Goal: Task Accomplishment & Management: Use online tool/utility

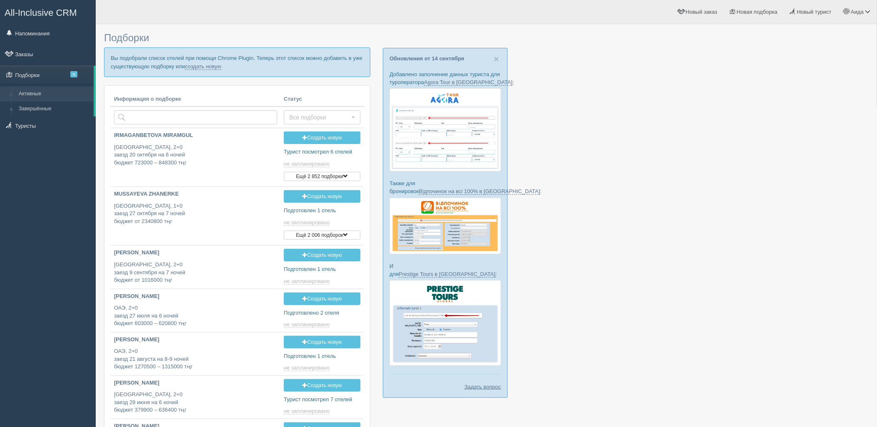
type input "2025-09-16 13:55"
click at [218, 64] on link "создать новую" at bounding box center [203, 66] width 37 height 7
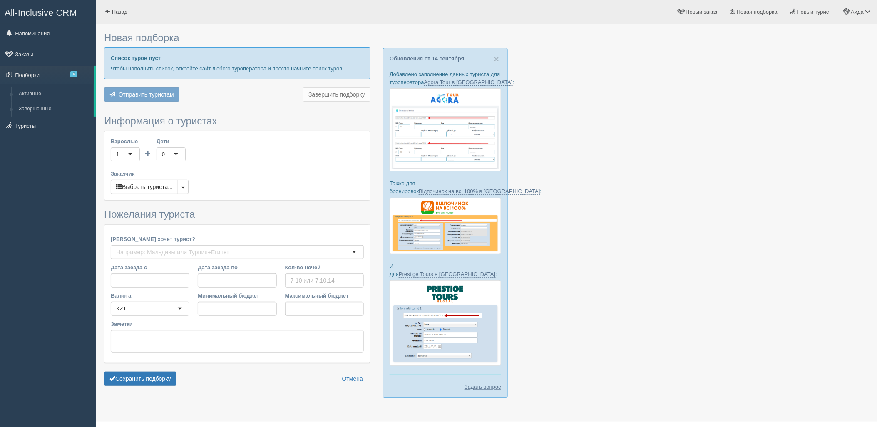
type input "6"
type input "1281100"
type input "1636200"
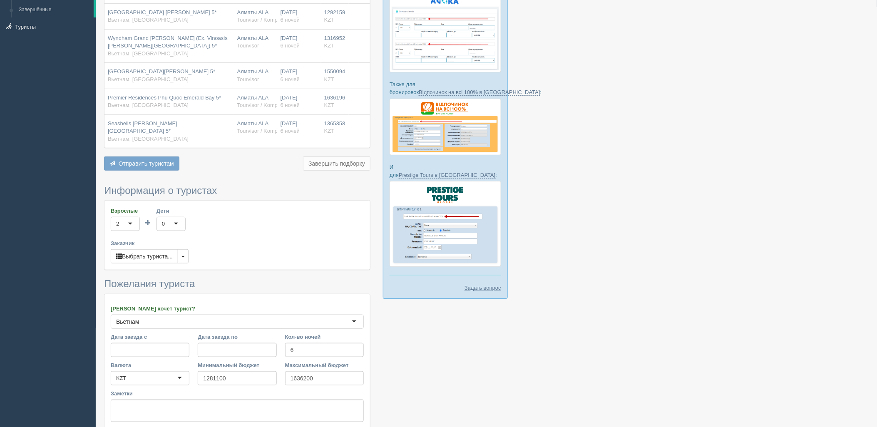
scroll to position [153, 0]
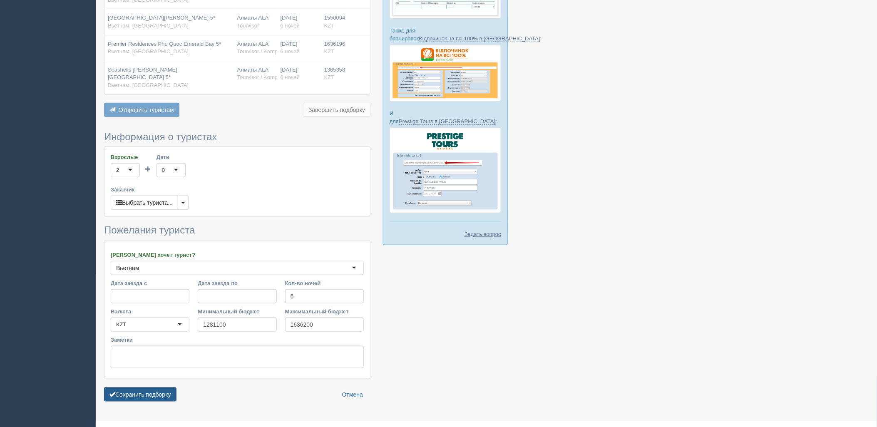
click at [161, 389] on button "Сохранить подборку" at bounding box center [140, 395] width 72 height 14
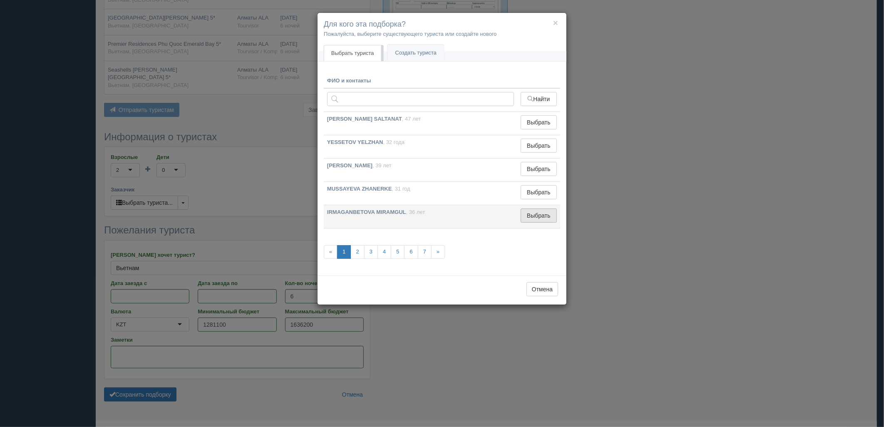
click at [535, 218] on button "Выбрать" at bounding box center [539, 216] width 36 height 14
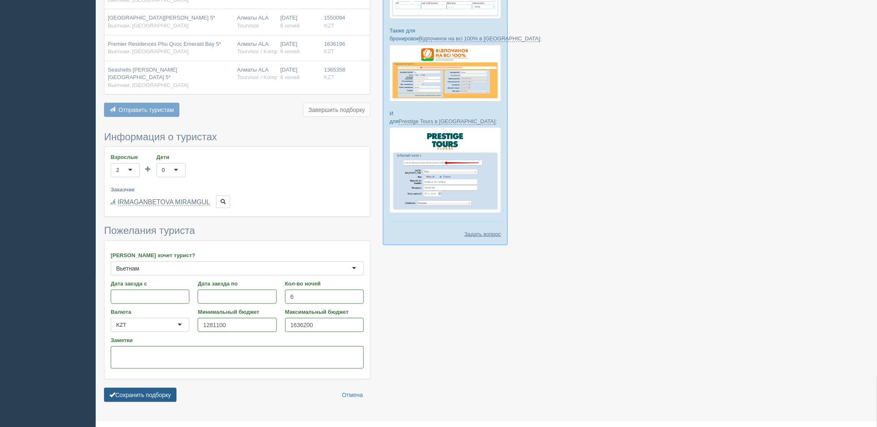
drag, startPoint x: 169, startPoint y: 380, endPoint x: 169, endPoint y: 388, distance: 7.5
click at [169, 382] on form "Информация о туристах Взрослые 2 2 1 2 3 4 5 6 7 8 9 10 11 12 13 14 15 16 17 18…" at bounding box center [237, 269] width 266 height 275
click at [169, 389] on button "Сохранить подборку" at bounding box center [140, 395] width 72 height 14
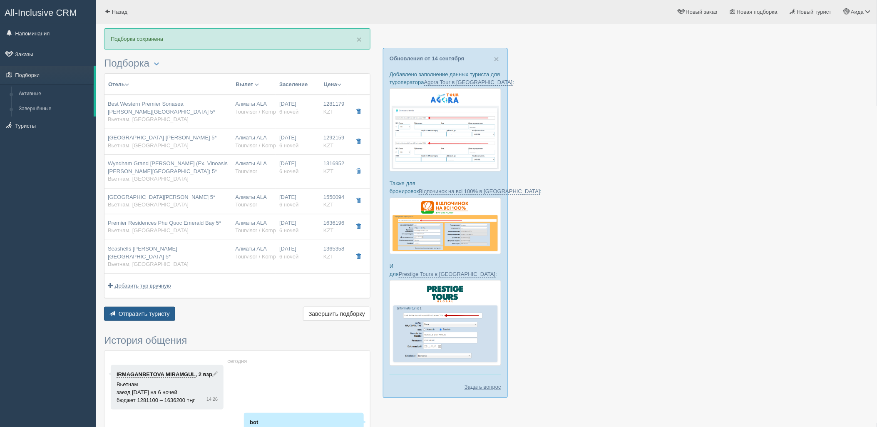
click at [137, 311] on span "Отправить туристу" at bounding box center [144, 314] width 51 height 7
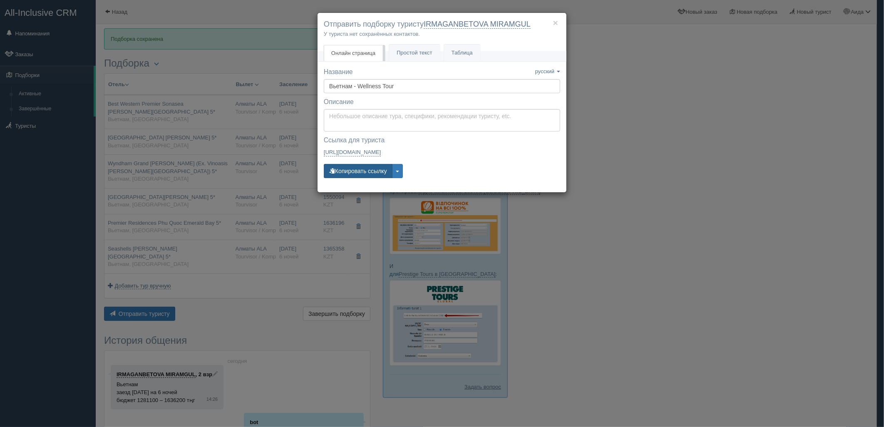
click at [378, 175] on button "Копировать ссылку" at bounding box center [358, 171] width 69 height 14
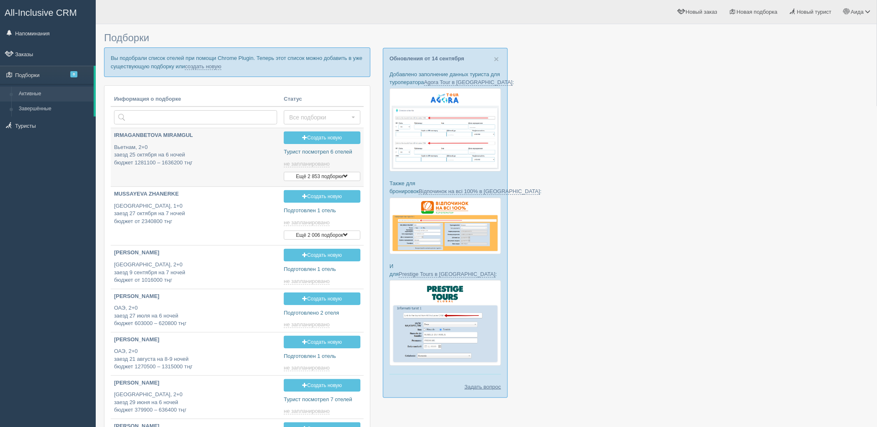
type input "2025-09-16 15:25"
click at [215, 68] on link "создать новую" at bounding box center [203, 66] width 37 height 7
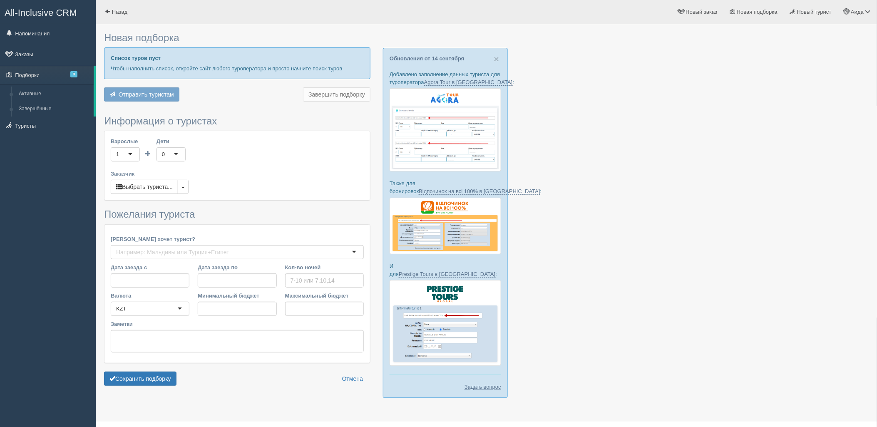
type input "6-7"
type input "1050000"
type input "1494600"
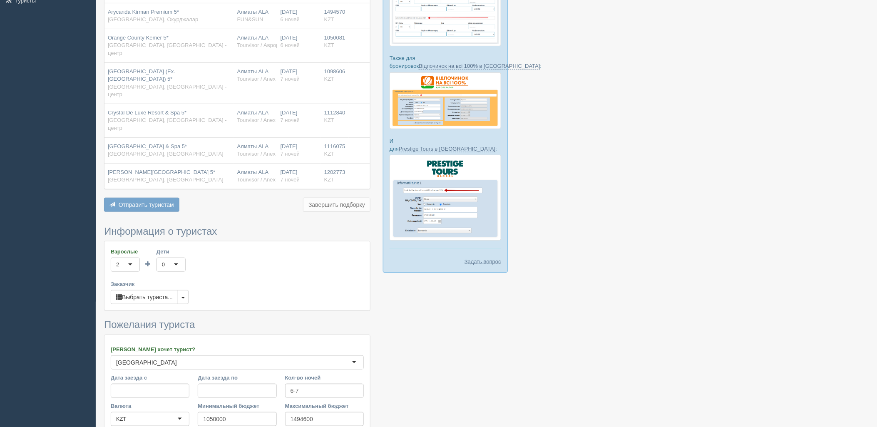
scroll to position [193, 0]
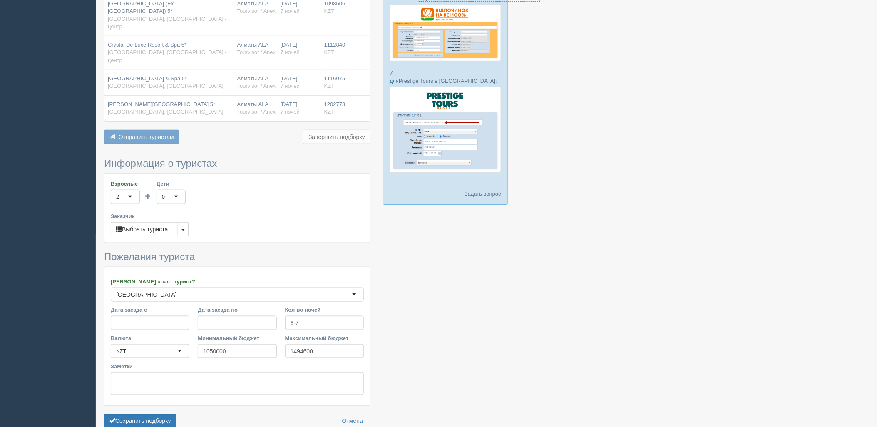
click at [155, 409] on form "Информация о туристах Взрослые 2 2 1 2 3 4 5 6 7 8 9 10 11 12 13 14 15 16 17 18…" at bounding box center [237, 295] width 266 height 274
click at [164, 406] on form "Информация о туристах Взрослые 2 2 1 2 3 4 5 6 7 8 9 10 11 12 13 14 15 16 17 18…" at bounding box center [237, 295] width 266 height 274
click at [165, 414] on button "Сохранить подборку" at bounding box center [140, 421] width 72 height 14
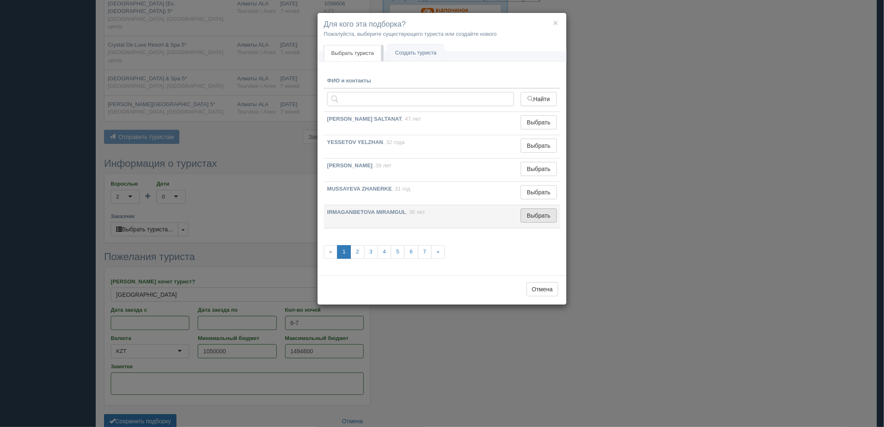
click at [532, 213] on button "Выбрать" at bounding box center [539, 216] width 36 height 14
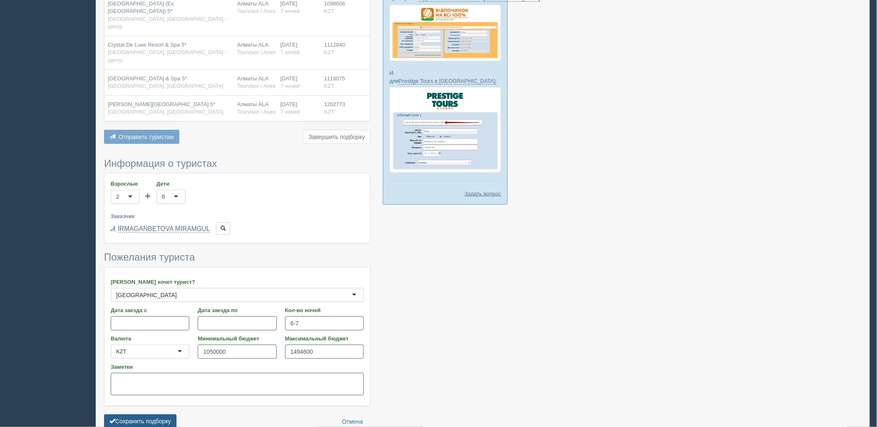
click at [148, 415] on button "Сохранить подборку" at bounding box center [140, 422] width 72 height 14
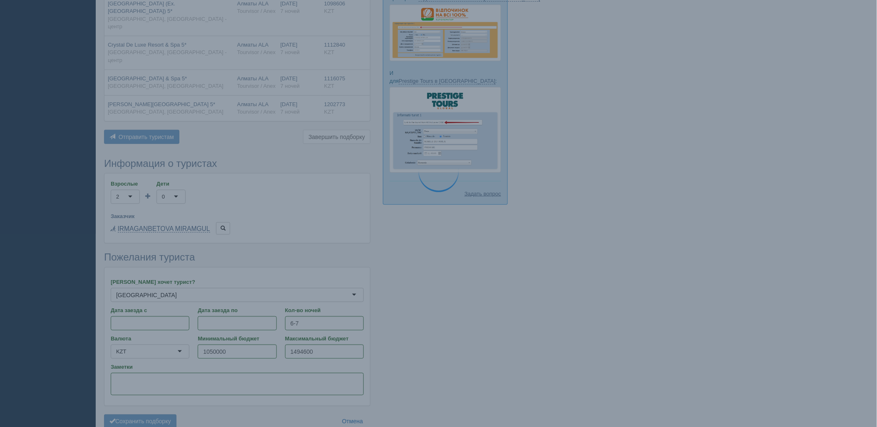
scroll to position [147, 0]
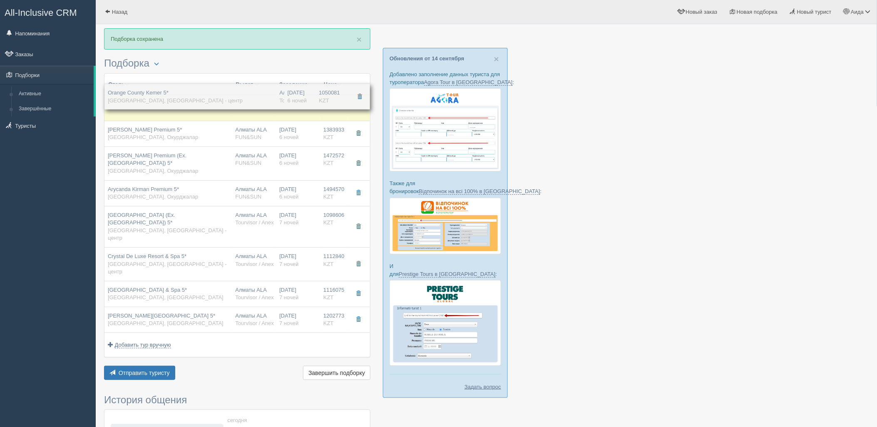
drag, startPoint x: 282, startPoint y: 194, endPoint x: 293, endPoint y: 97, distance: 97.6
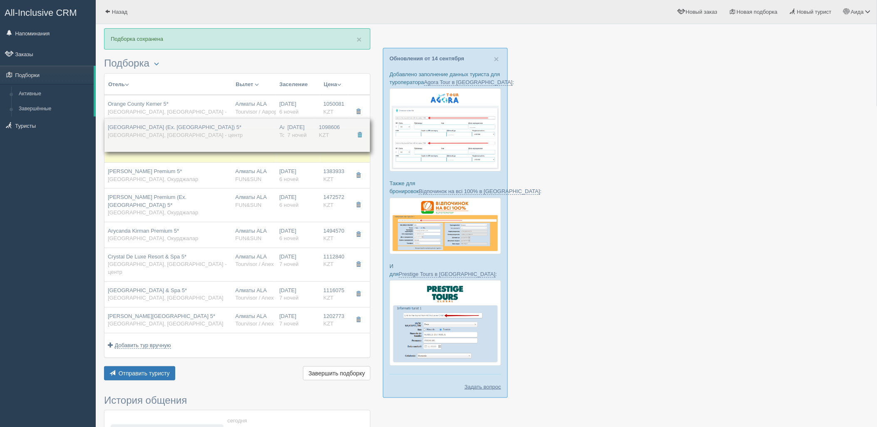
drag, startPoint x: 294, startPoint y: 213, endPoint x: 305, endPoint y: 125, distance: 88.1
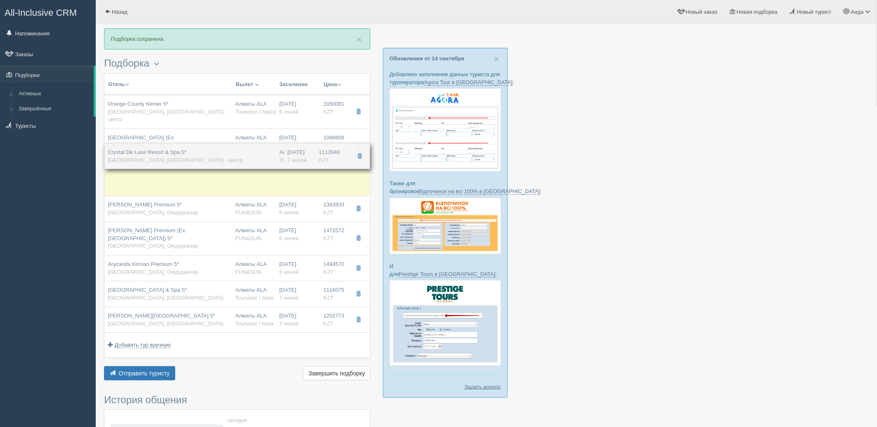
drag, startPoint x: 324, startPoint y: 249, endPoint x: 334, endPoint y: 158, distance: 91.3
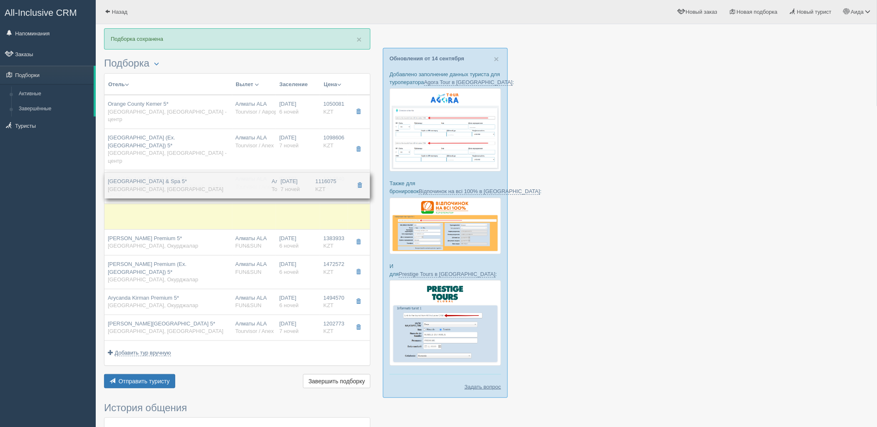
drag, startPoint x: 325, startPoint y: 284, endPoint x: 327, endPoint y: 190, distance: 93.7
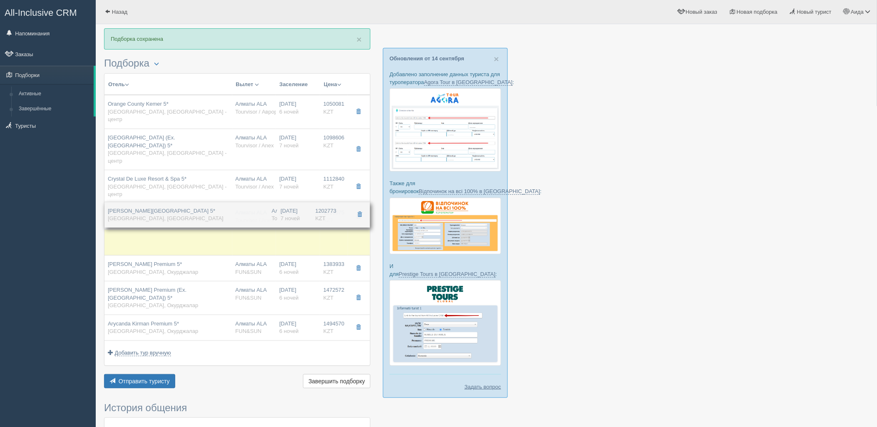
drag, startPoint x: 325, startPoint y: 309, endPoint x: 322, endPoint y: 217, distance: 91.7
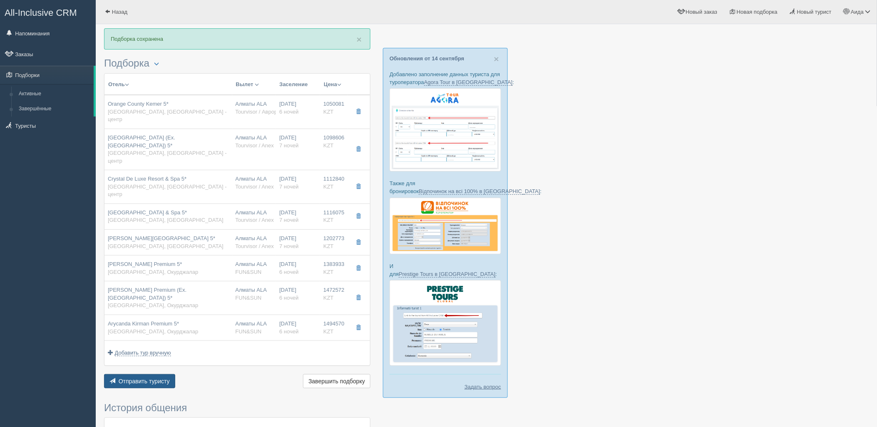
click at [160, 378] on span "Отправить туристу" at bounding box center [144, 381] width 51 height 7
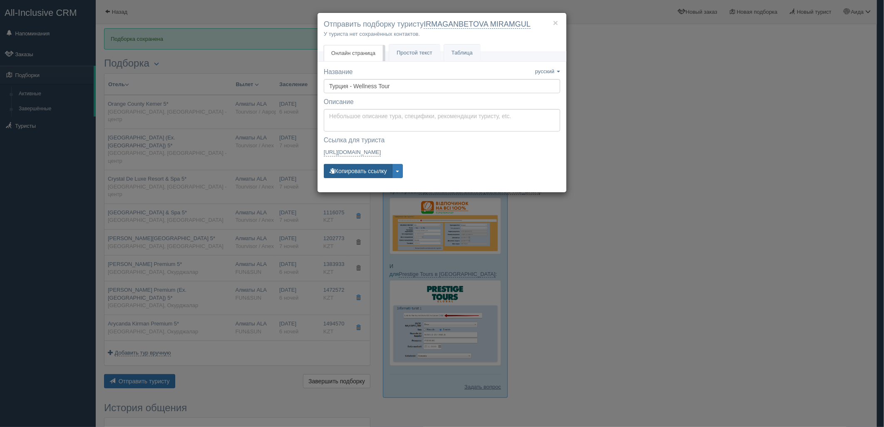
click at [346, 174] on button "Копировать ссылку" at bounding box center [358, 171] width 69 height 14
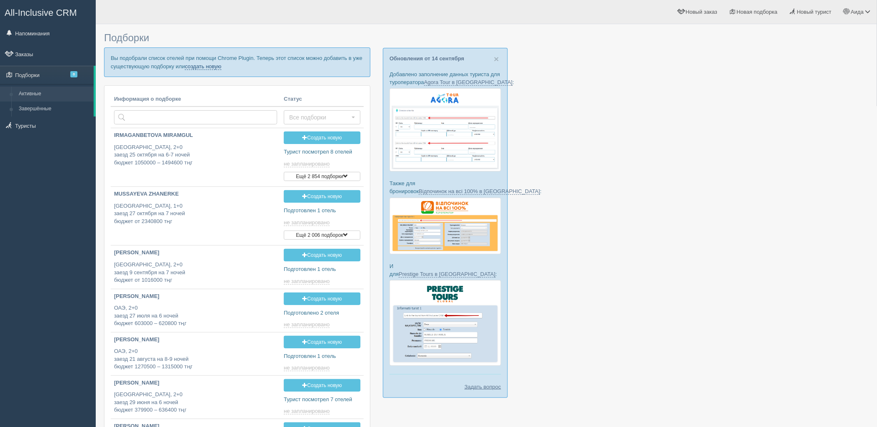
click at [202, 67] on link "создать новую" at bounding box center [203, 66] width 37 height 7
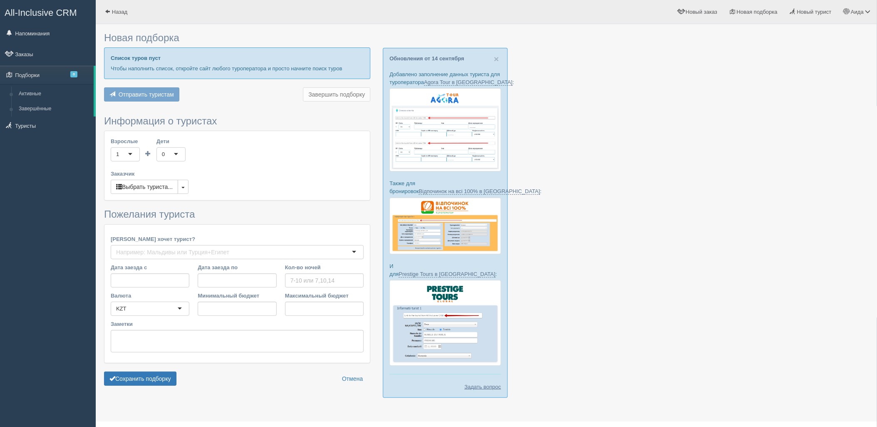
type input "9"
type input "1288800"
type input "1739200"
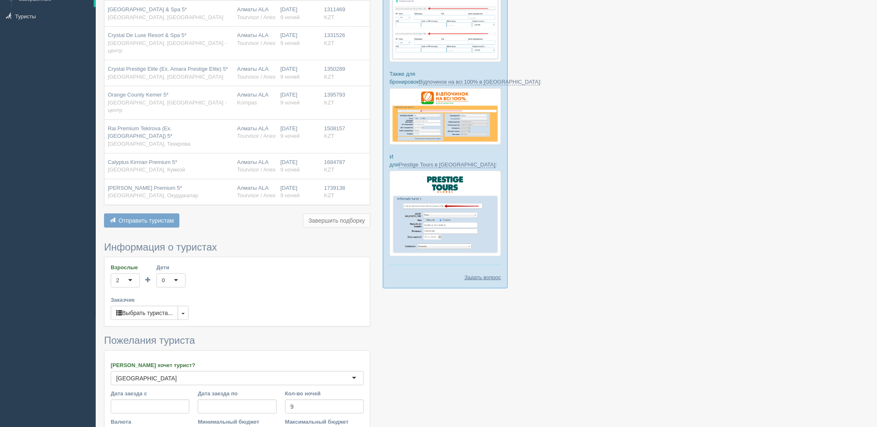
scroll to position [177, 0]
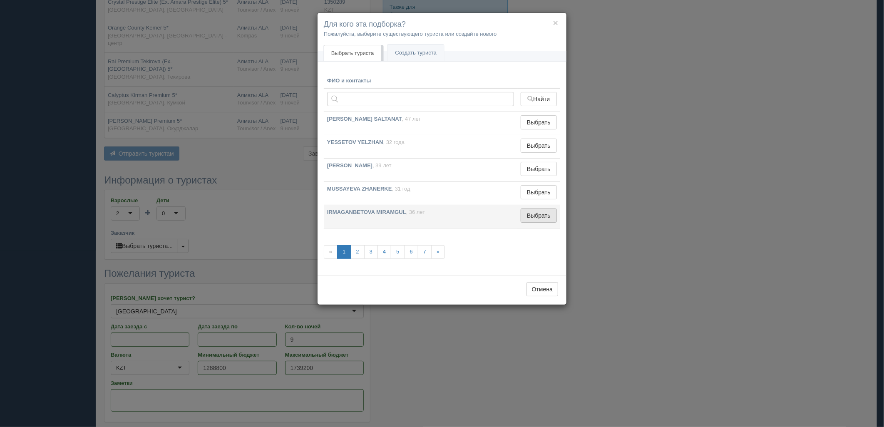
click at [539, 217] on button "Выбрать" at bounding box center [539, 216] width 36 height 14
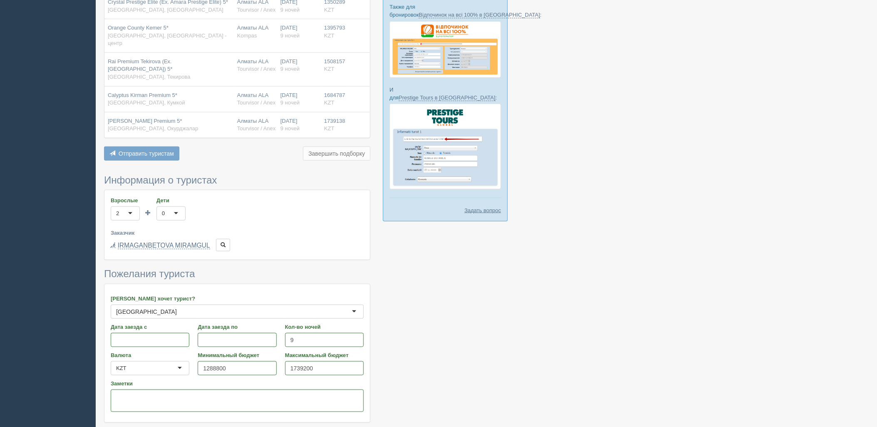
drag, startPoint x: 164, startPoint y: 406, endPoint x: 168, endPoint y: 412, distance: 6.9
click at [165, 408] on form "Информация о туристах Взрослые 2 2 1 2 3 4 5 6 7 8 9 10 11 12 13 14 15 16 17 18…" at bounding box center [237, 312] width 266 height 275
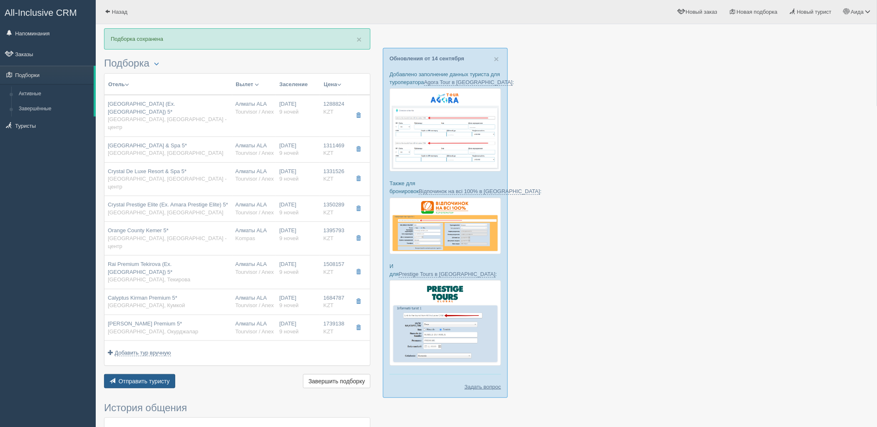
click at [160, 378] on span "Отправить туристу" at bounding box center [144, 381] width 51 height 7
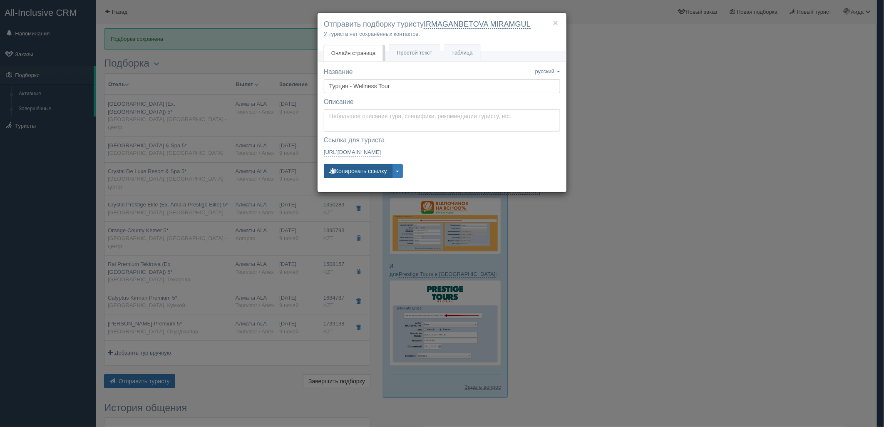
click at [366, 174] on button "Копировать ссылку" at bounding box center [358, 171] width 69 height 14
